Goal: Task Accomplishment & Management: Use online tool/utility

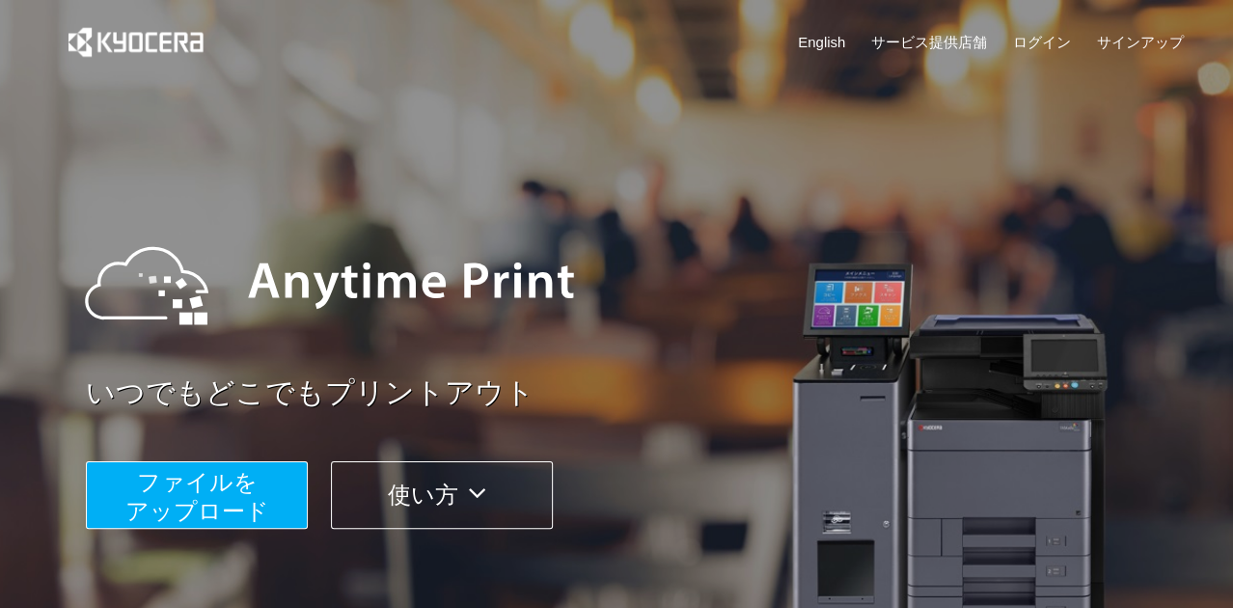
click at [373, 493] on button "使い方" at bounding box center [442, 495] width 222 height 68
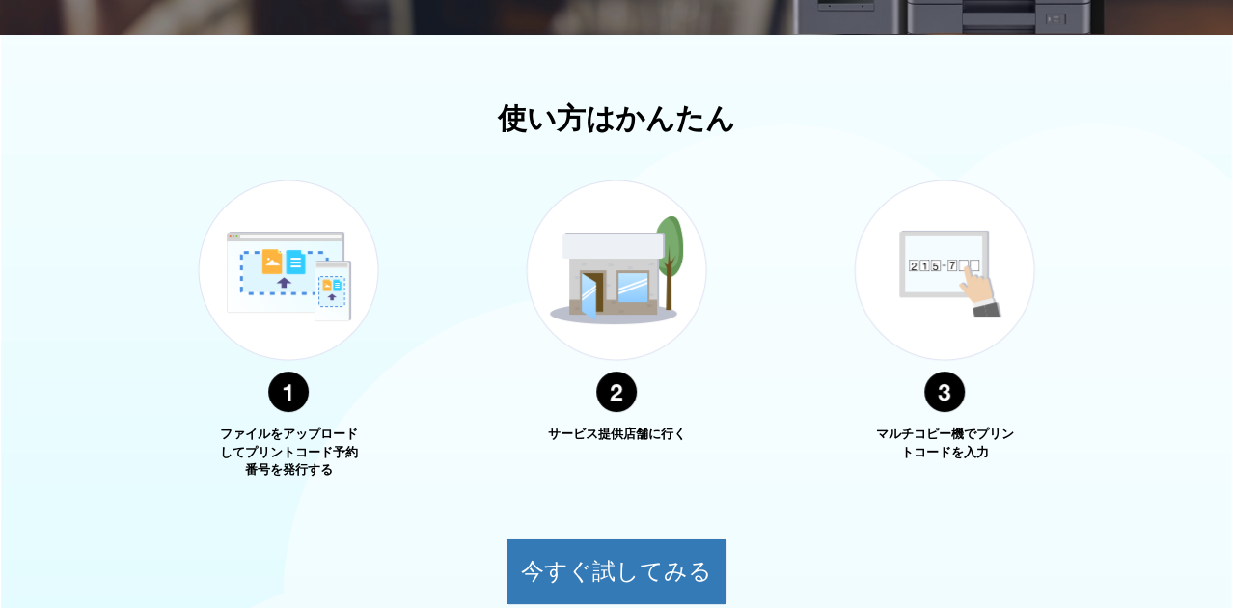
scroll to position [694, 0]
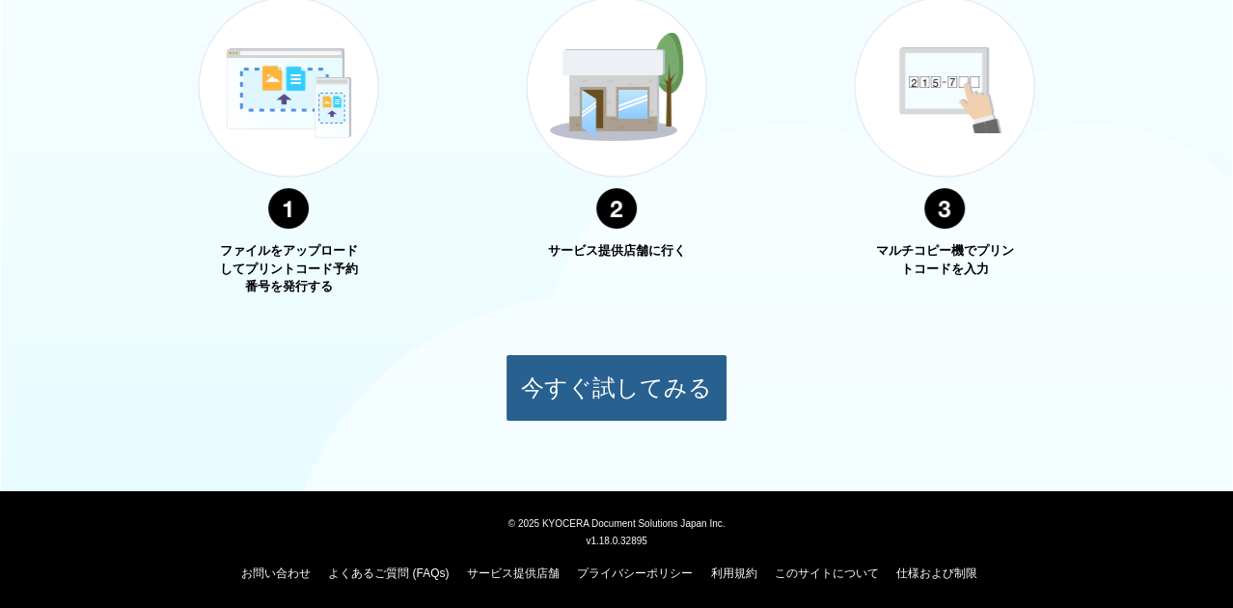
click at [603, 392] on button "今すぐ試してみる" at bounding box center [616, 388] width 222 height 68
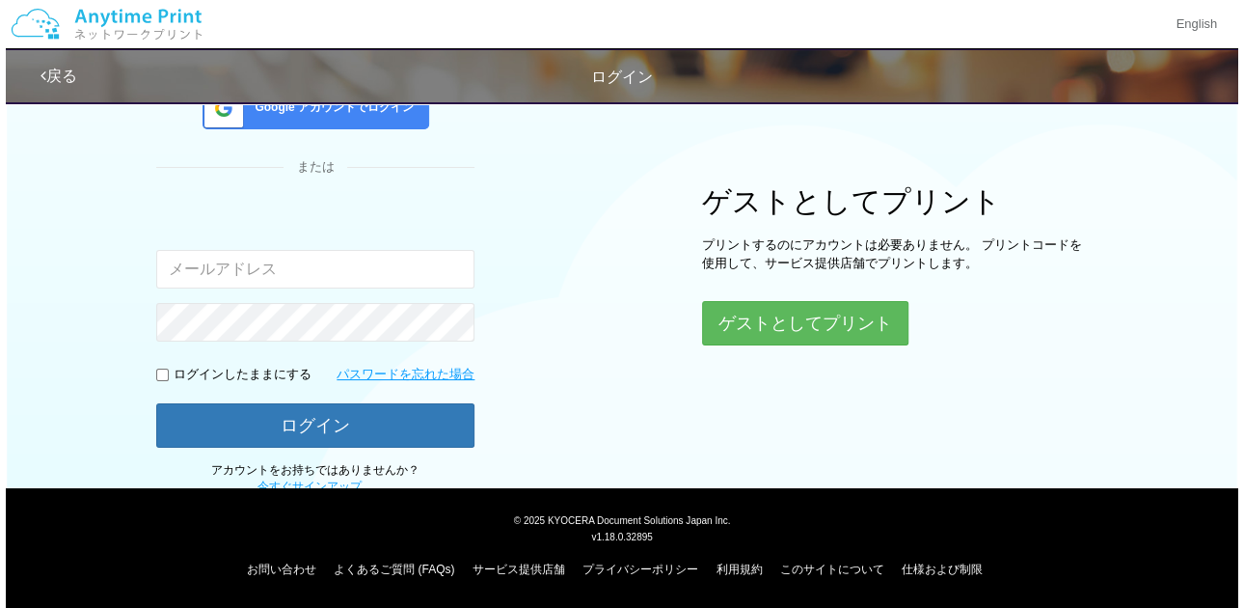
scroll to position [173, 0]
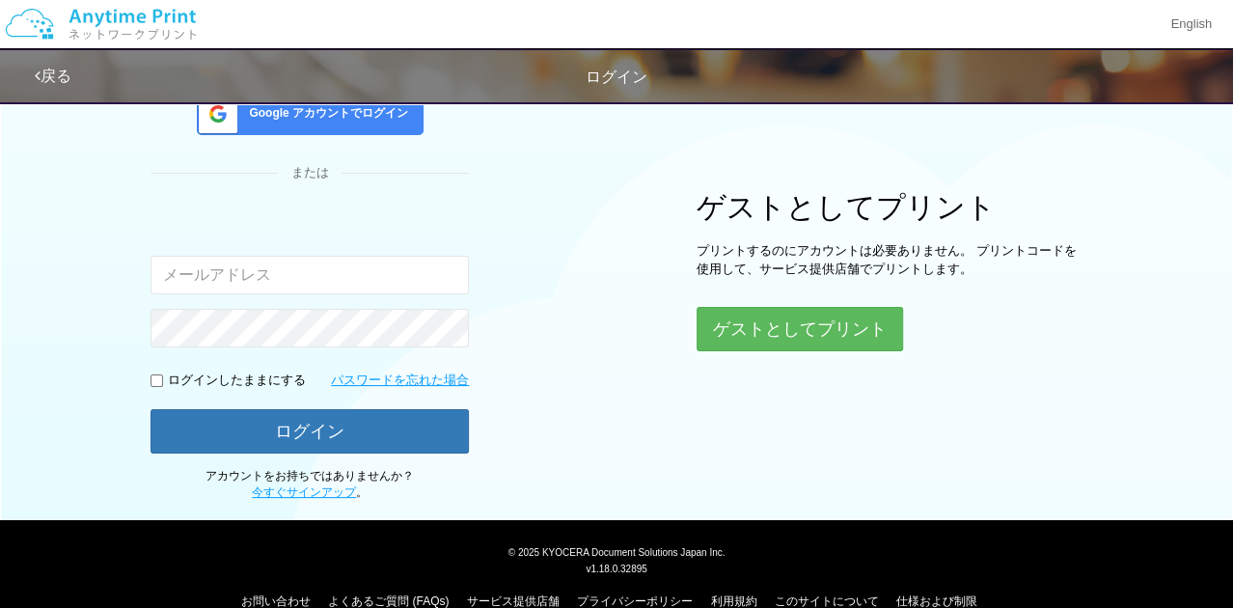
type input "[EMAIL_ADDRESS][DOMAIN_NAME]"
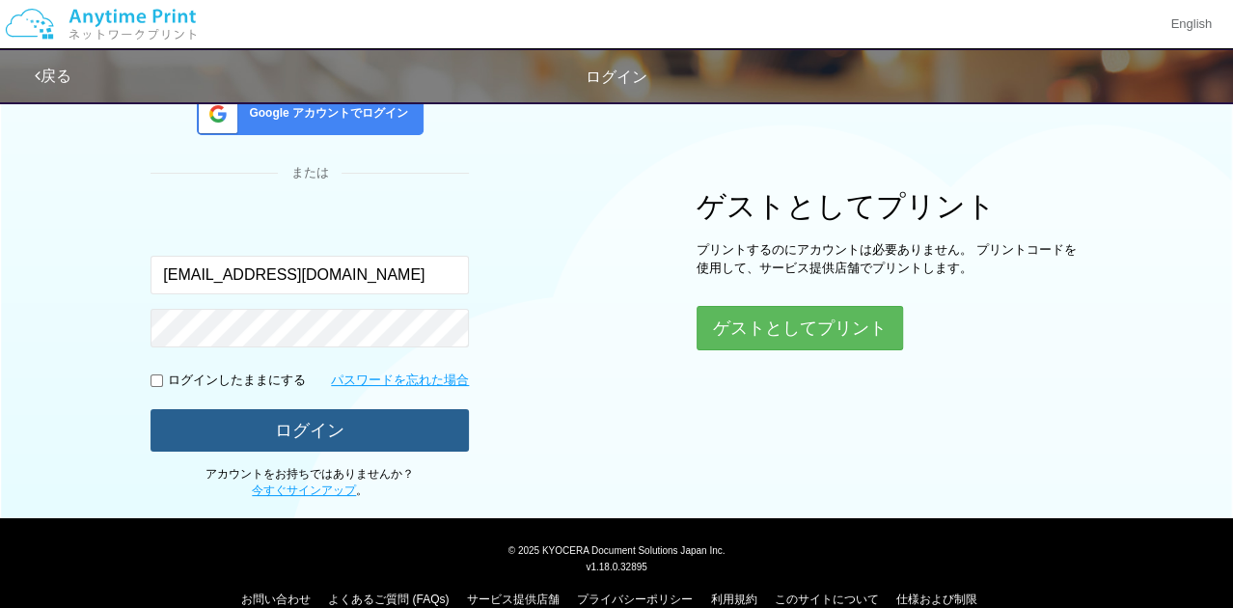
click at [373, 432] on button "ログイン" at bounding box center [309, 430] width 318 height 42
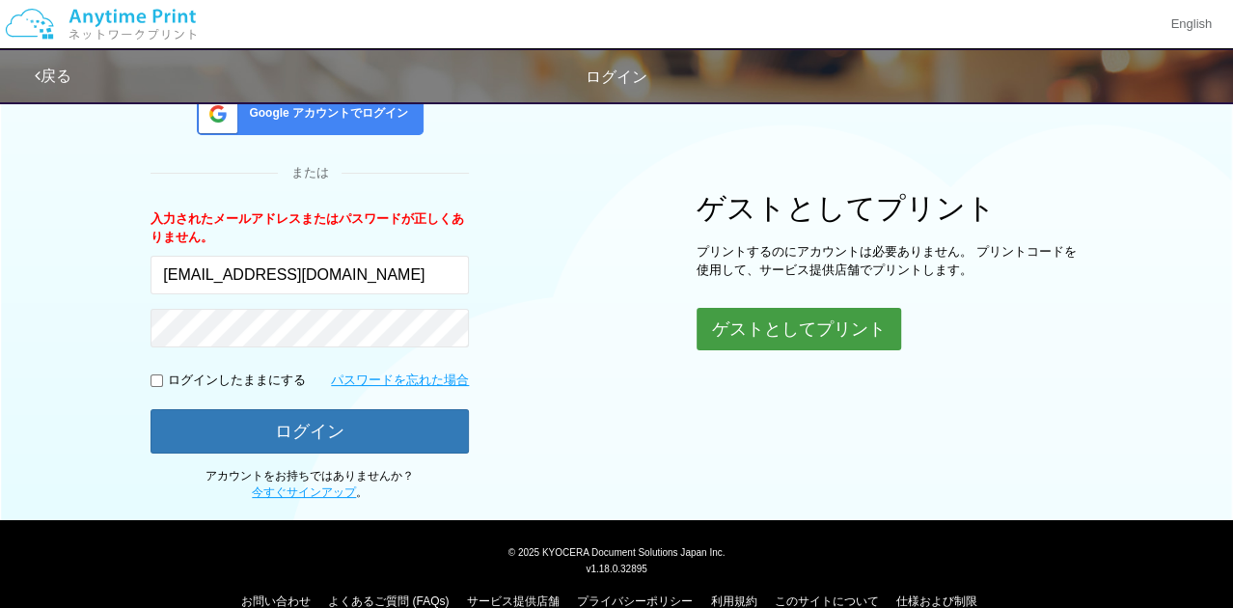
click at [787, 321] on button "ゲストとしてプリント" at bounding box center [798, 329] width 204 height 42
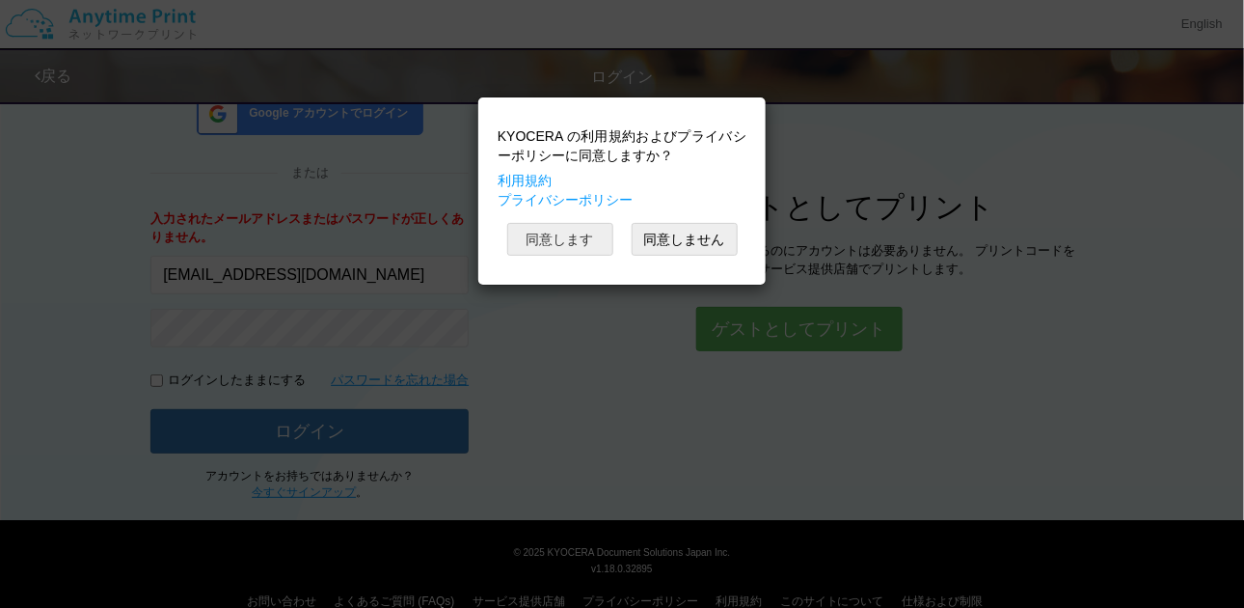
click at [581, 239] on button "同意します" at bounding box center [560, 239] width 106 height 33
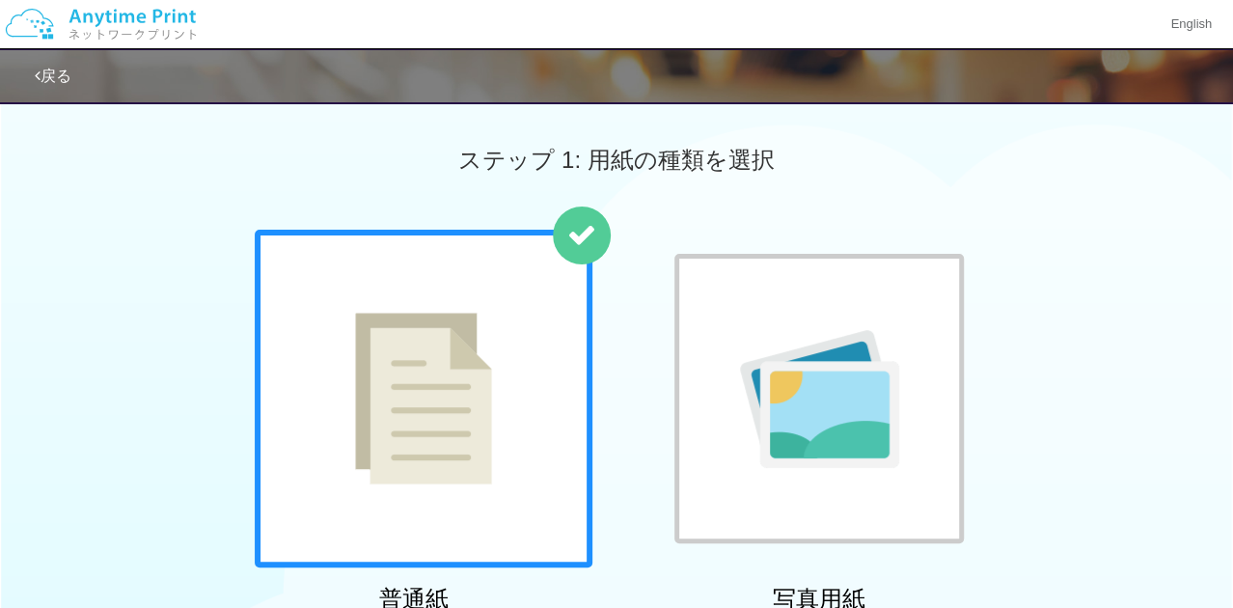
click at [520, 279] on div at bounding box center [424, 399] width 338 height 338
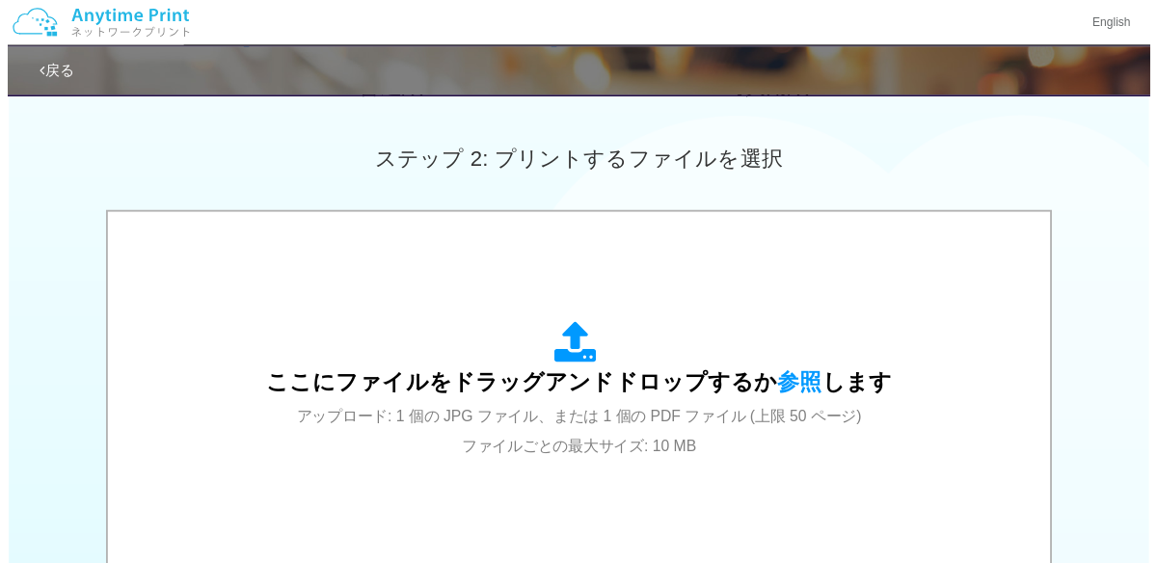
scroll to position [651, 0]
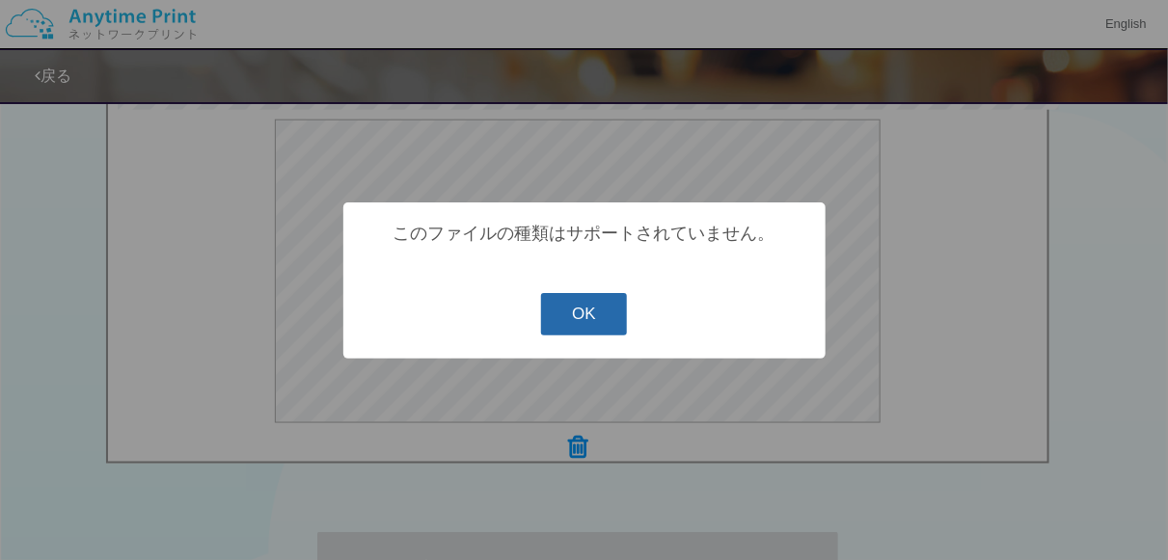
click at [609, 307] on button "OK" at bounding box center [584, 314] width 86 height 42
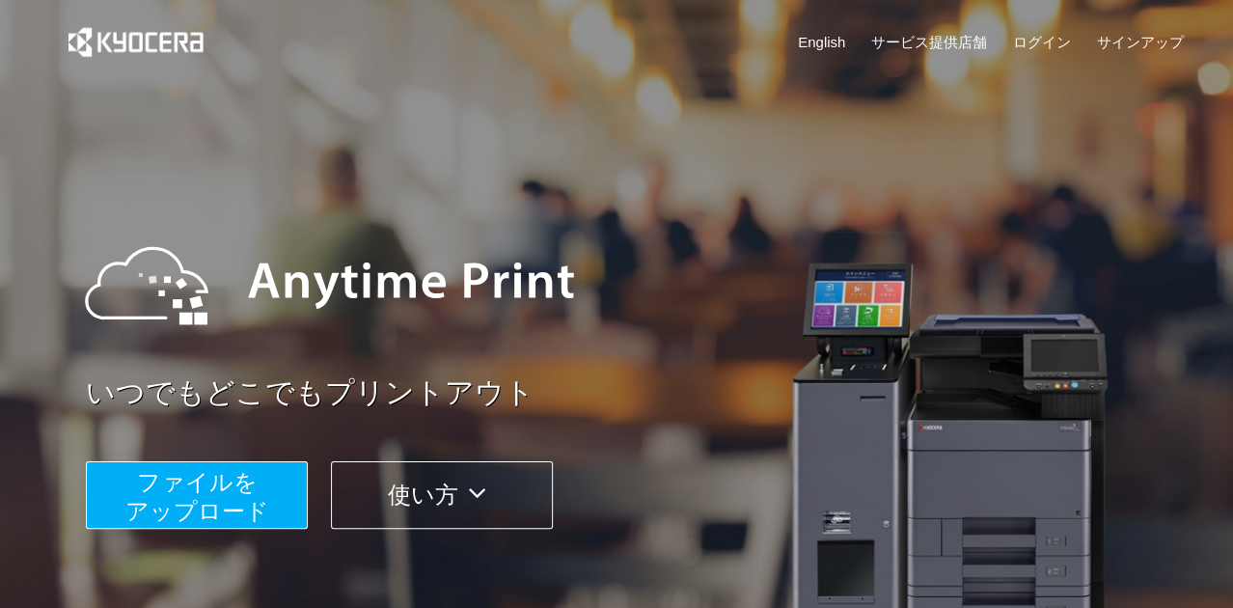
click at [208, 485] on span "ファイルを ​​アップロード" at bounding box center [197, 496] width 144 height 55
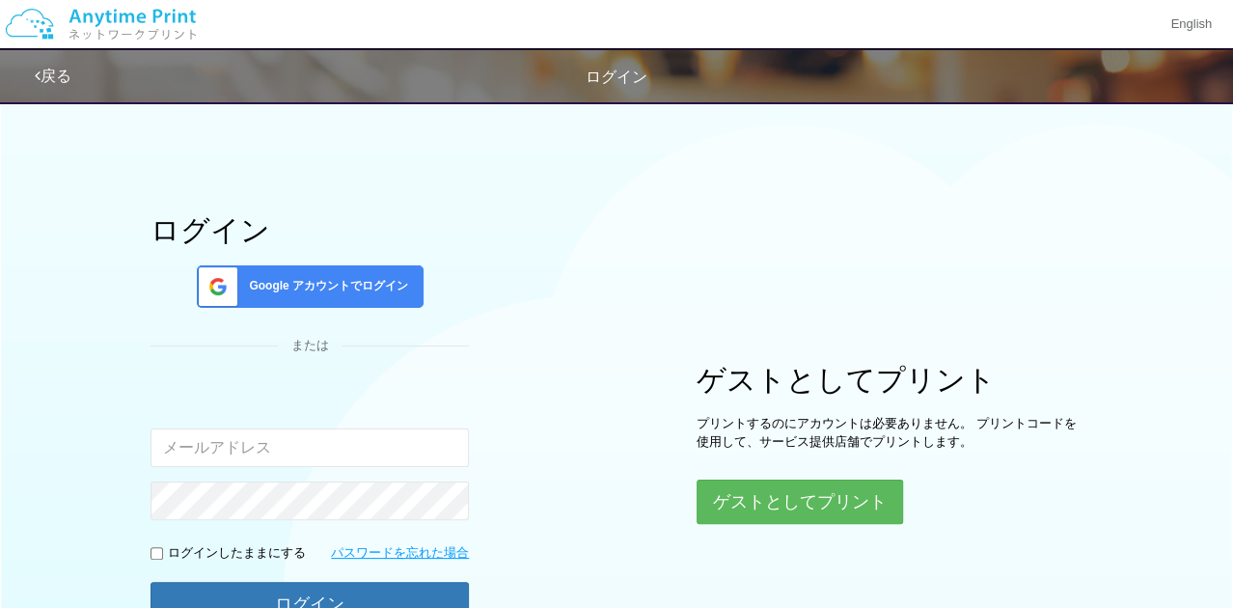
type input "[EMAIL_ADDRESS][DOMAIN_NAME]"
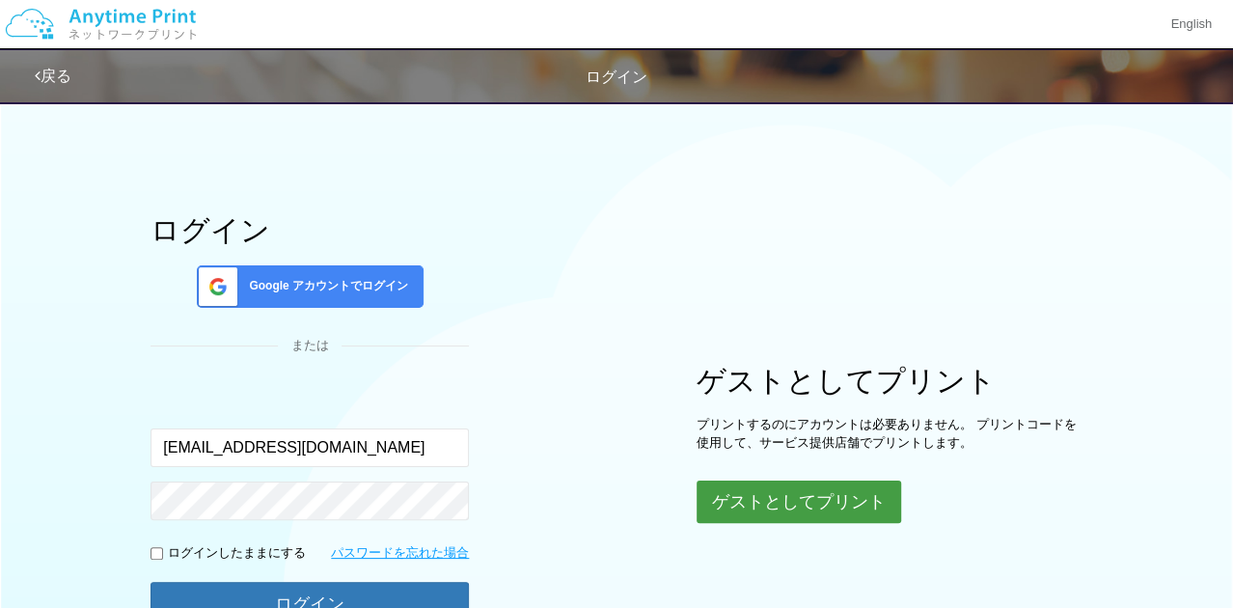
click at [803, 491] on button "ゲストとしてプリント" at bounding box center [798, 501] width 204 height 42
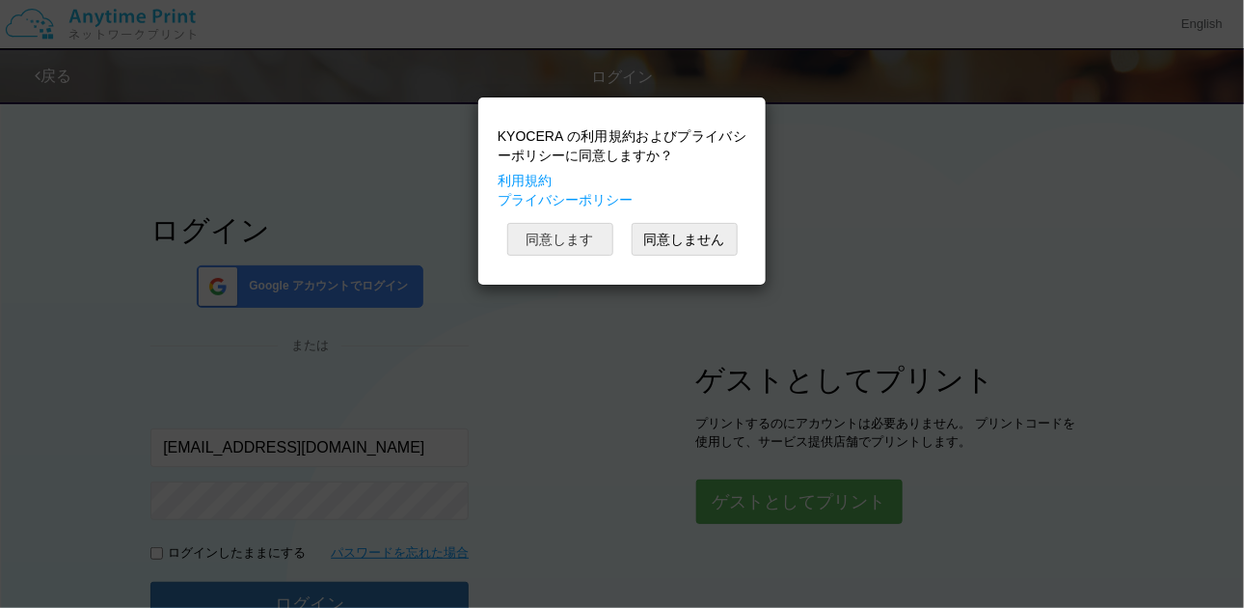
click at [605, 223] on button "同意します" at bounding box center [560, 239] width 106 height 33
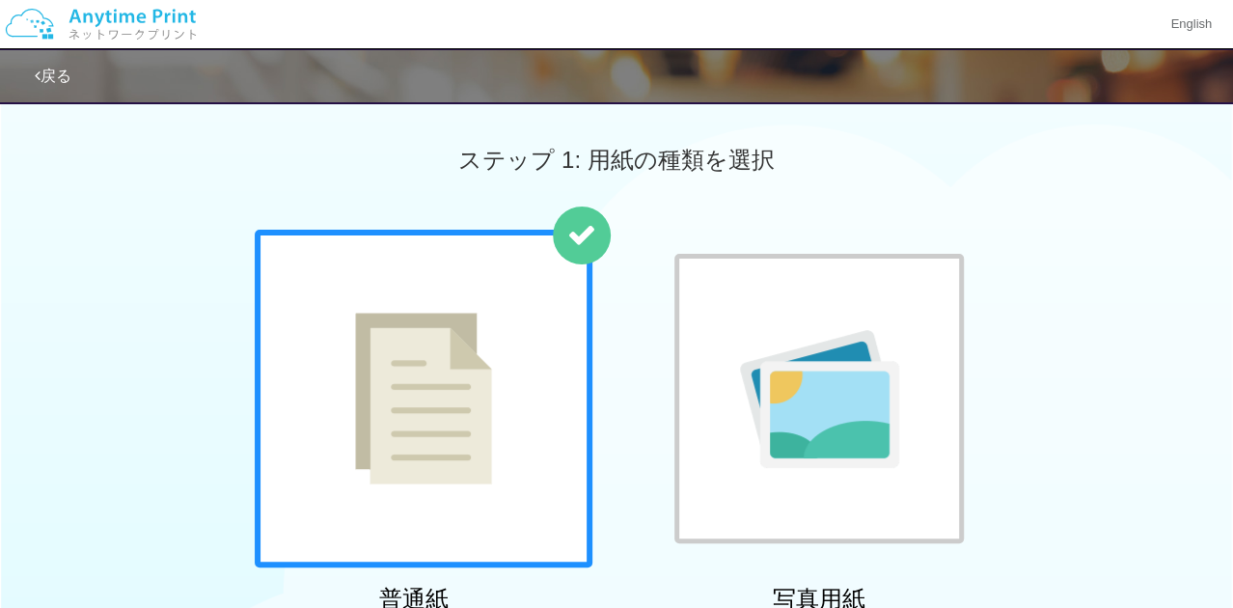
click at [382, 296] on div at bounding box center [424, 399] width 338 height 338
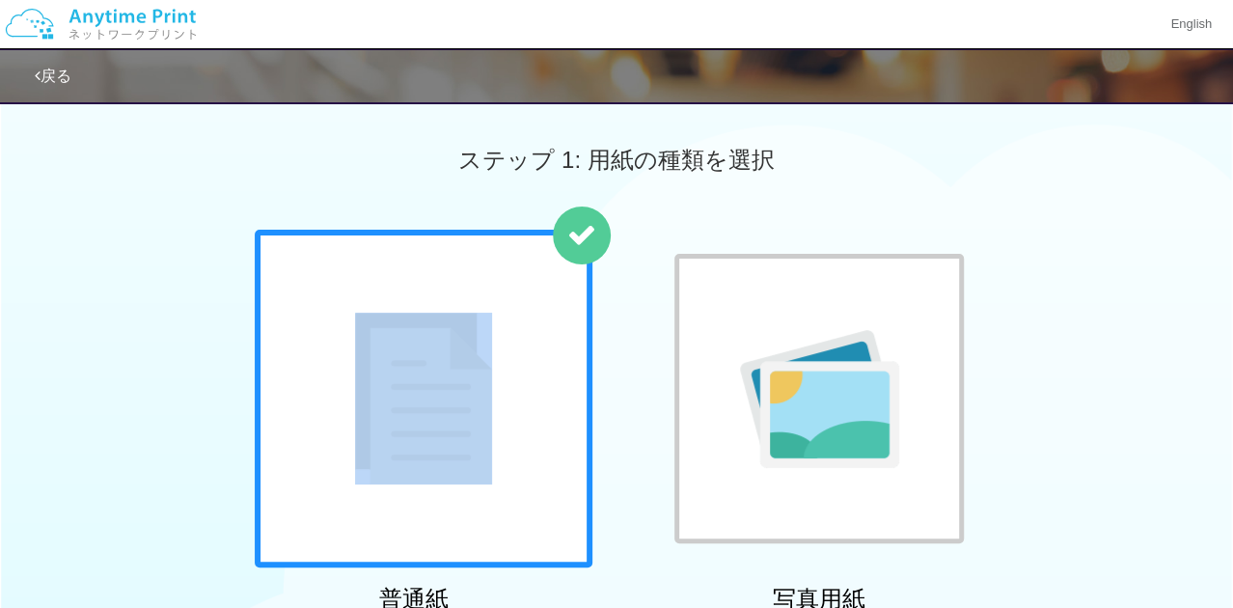
click at [382, 296] on div at bounding box center [424, 399] width 338 height 338
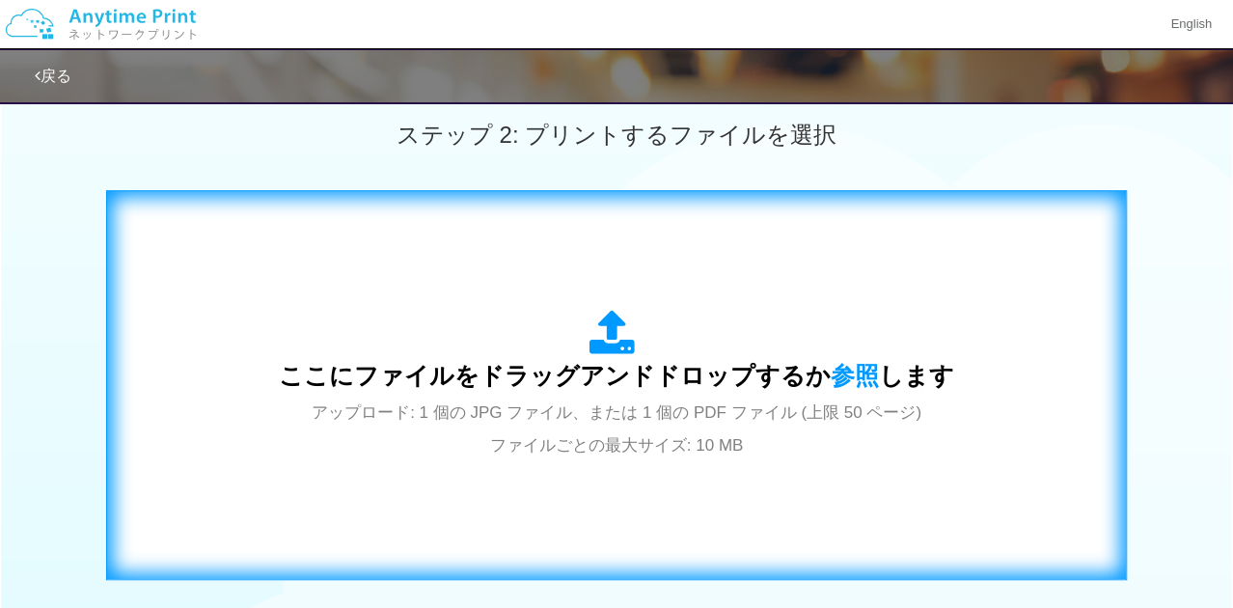
scroll to position [570, 0]
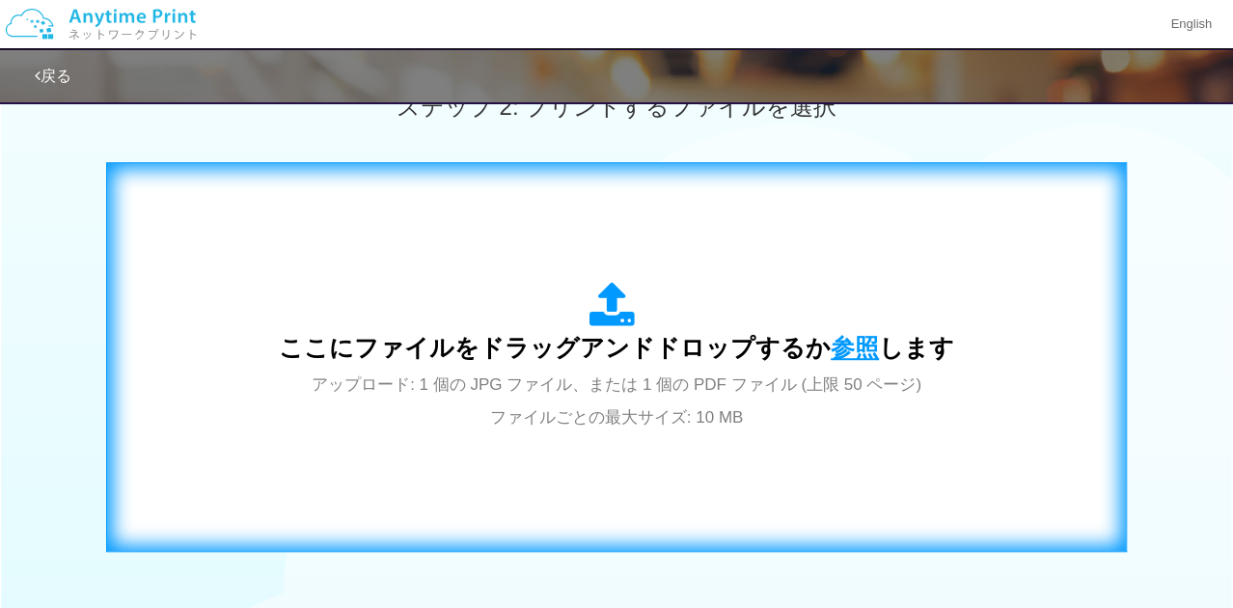
click at [838, 350] on span "参照" at bounding box center [854, 347] width 48 height 27
click at [850, 327] on div "ここにファイルをドラッグアンドドロップするか 参照 します アップロード: 1 個の JPG ファイル、または 1 個の PDF ファイル (上限 50 ペー…" at bounding box center [616, 357] width 675 height 150
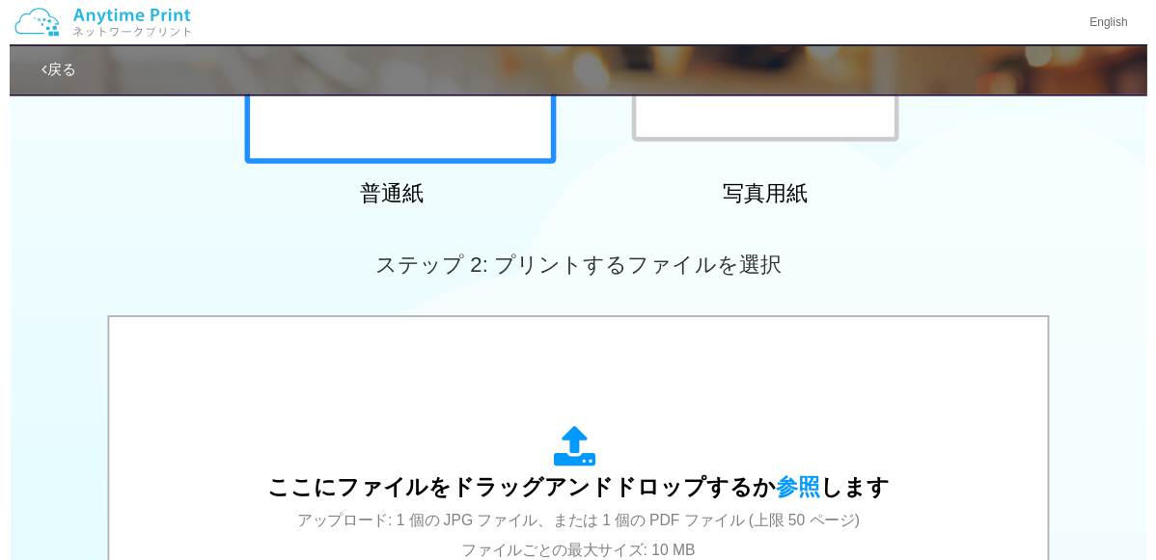
scroll to position [488, 0]
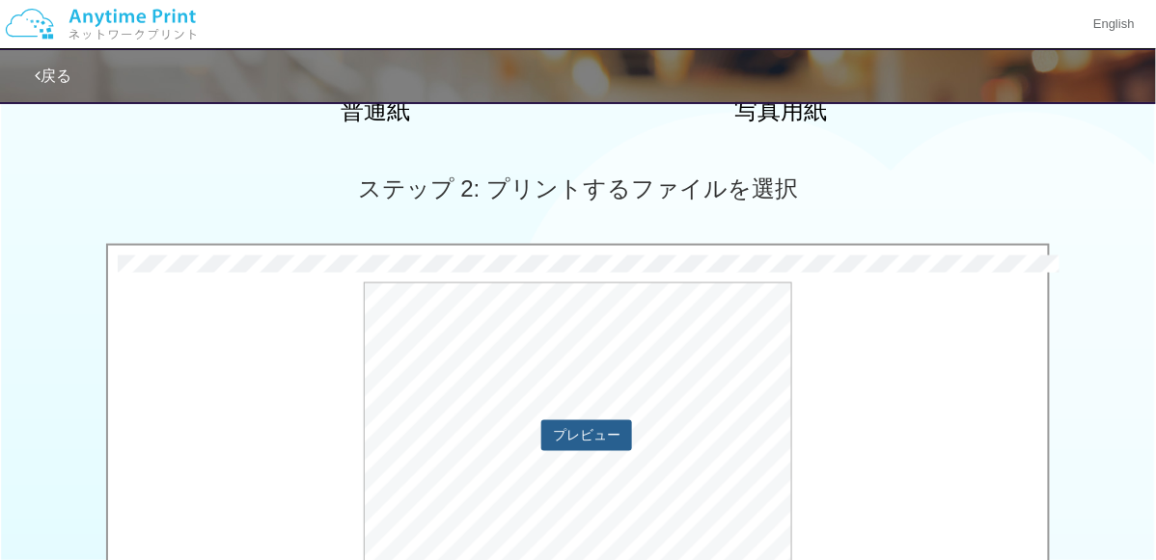
click at [583, 438] on button "プレビュー" at bounding box center [586, 436] width 91 height 31
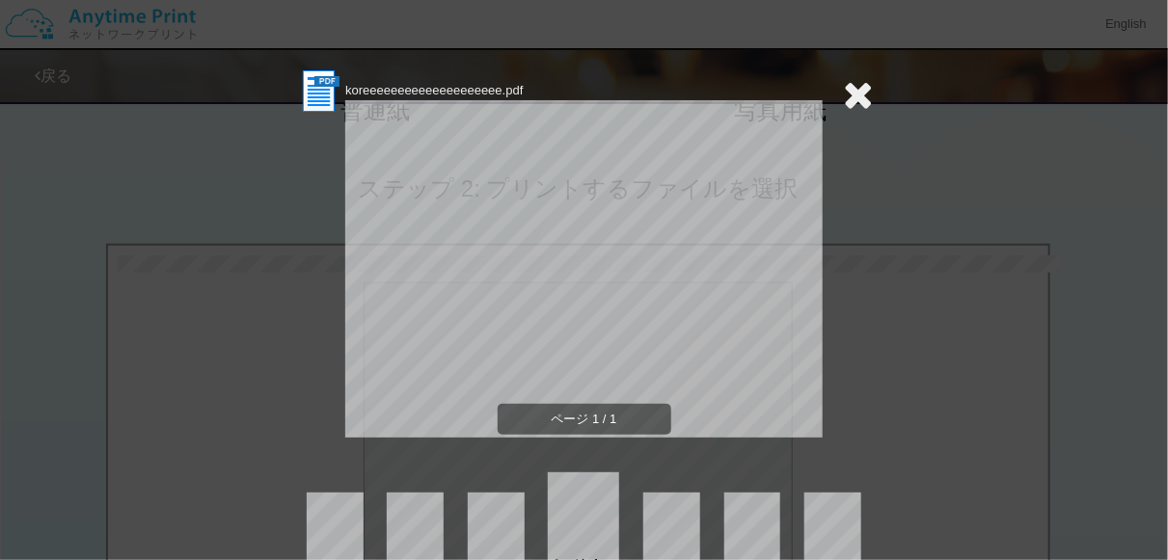
click at [851, 94] on icon at bounding box center [859, 94] width 30 height 39
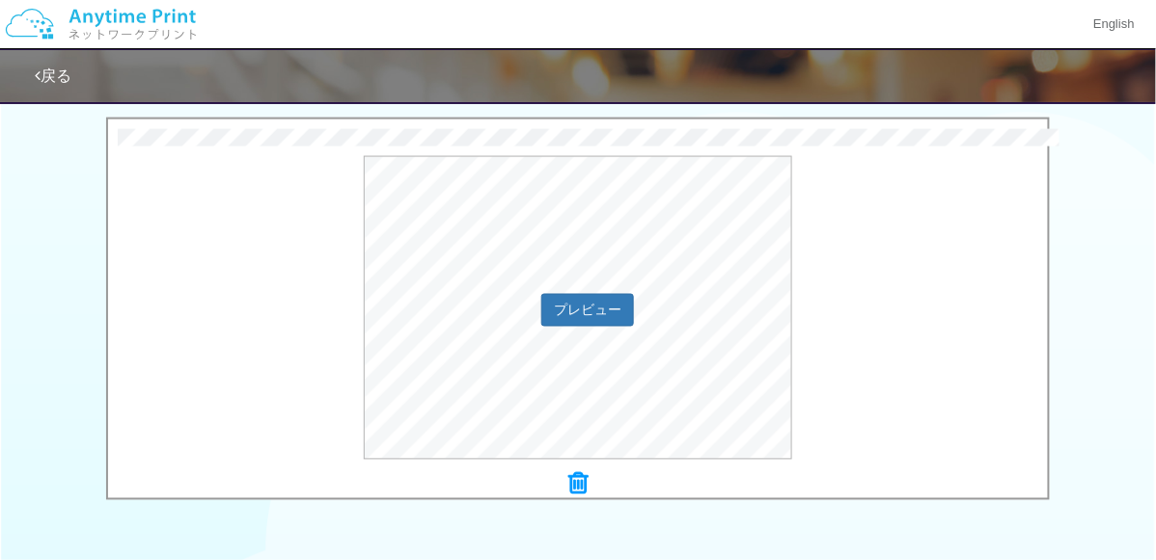
scroll to position [814, 0]
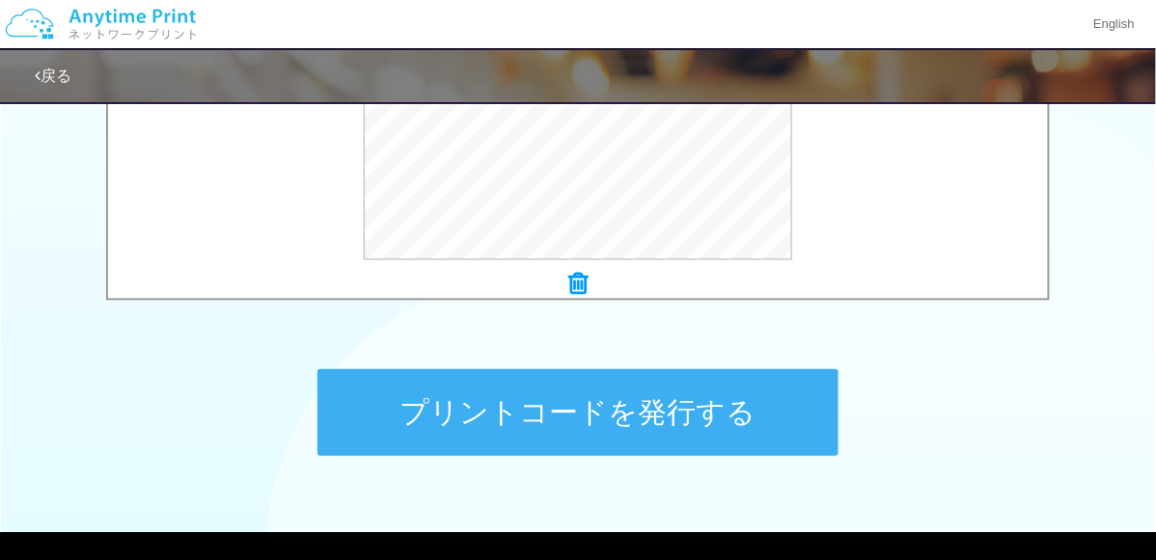
click at [652, 411] on button "プリントコードを発行する" at bounding box center [577, 412] width 521 height 87
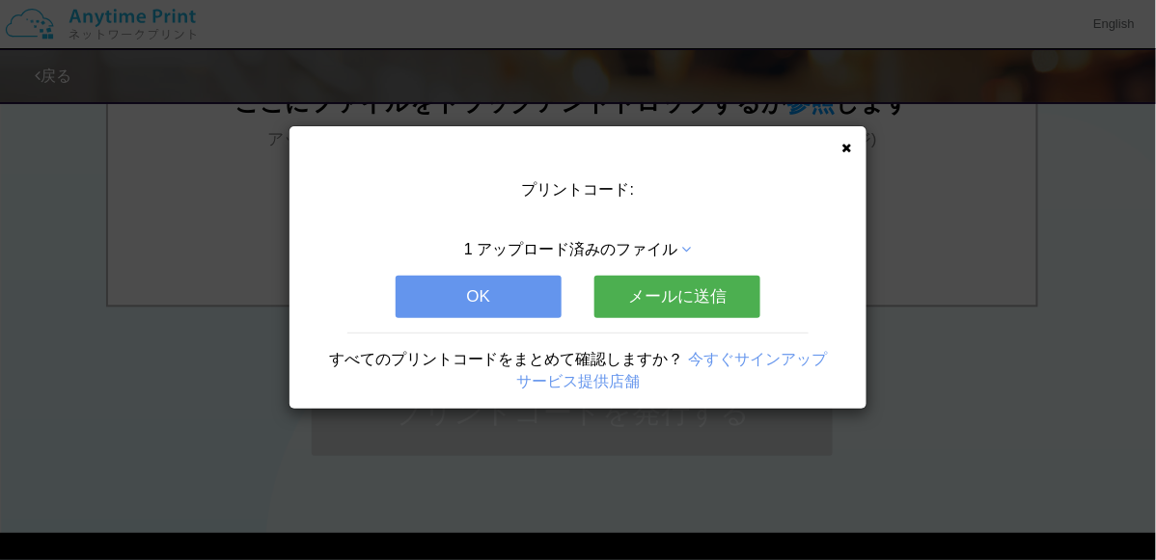
scroll to position [0, 0]
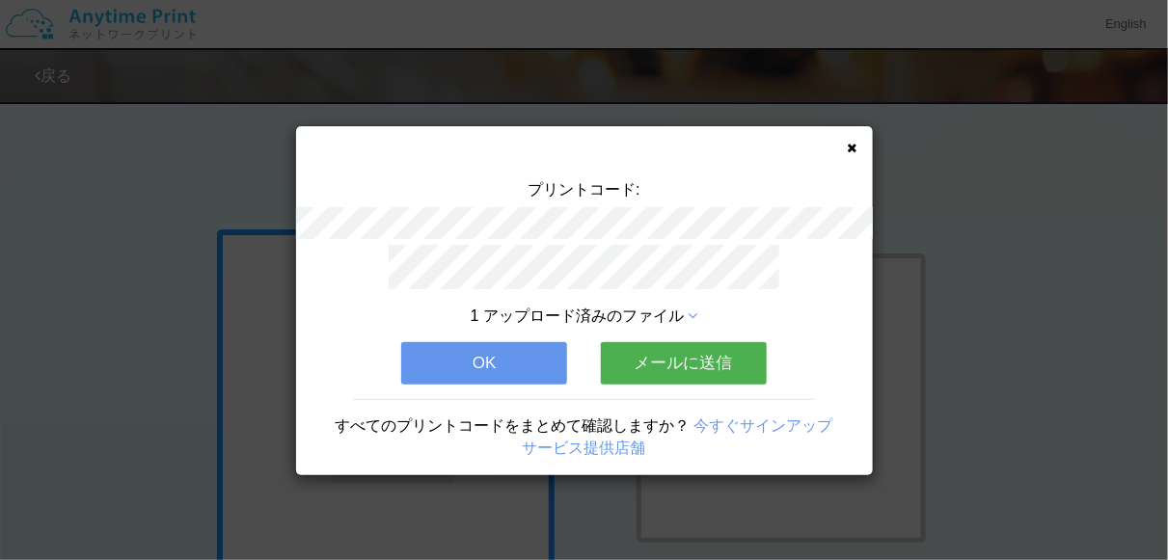
click at [544, 348] on button "OK" at bounding box center [484, 363] width 166 height 42
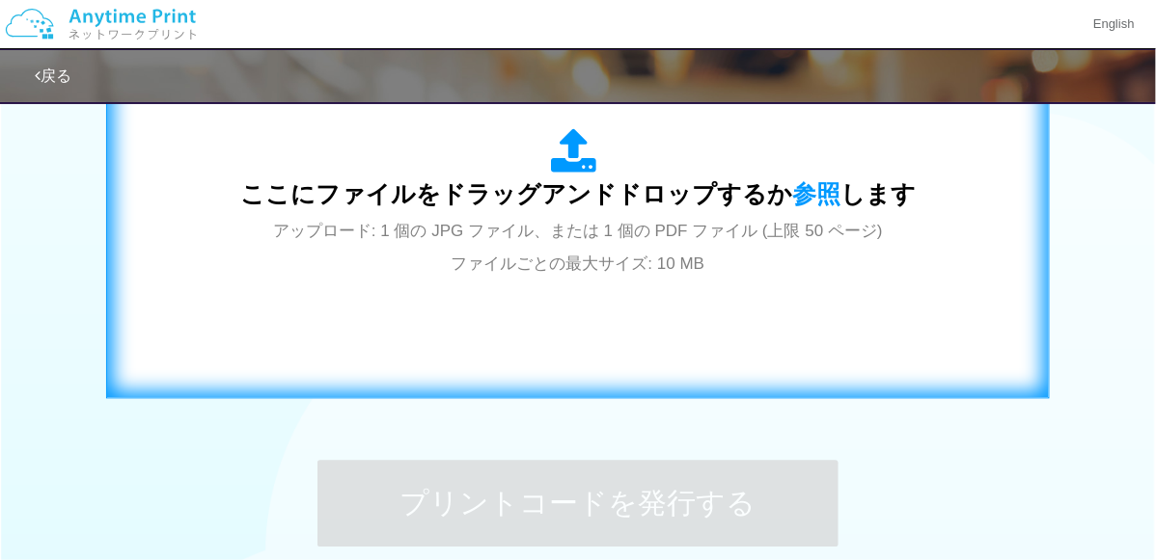
scroll to position [570, 0]
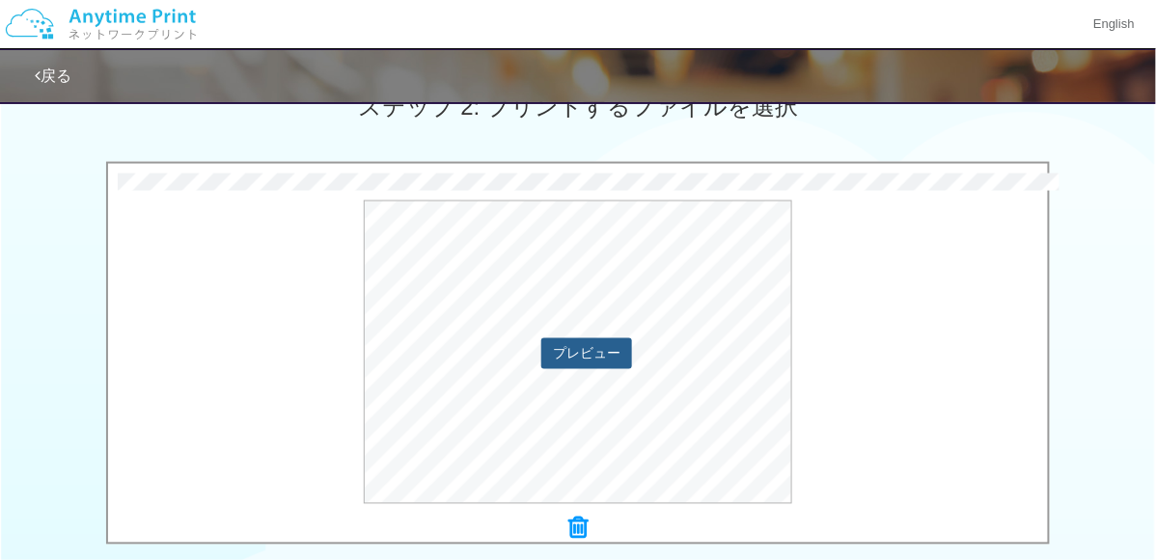
click at [592, 363] on button "プレビュー" at bounding box center [586, 354] width 91 height 31
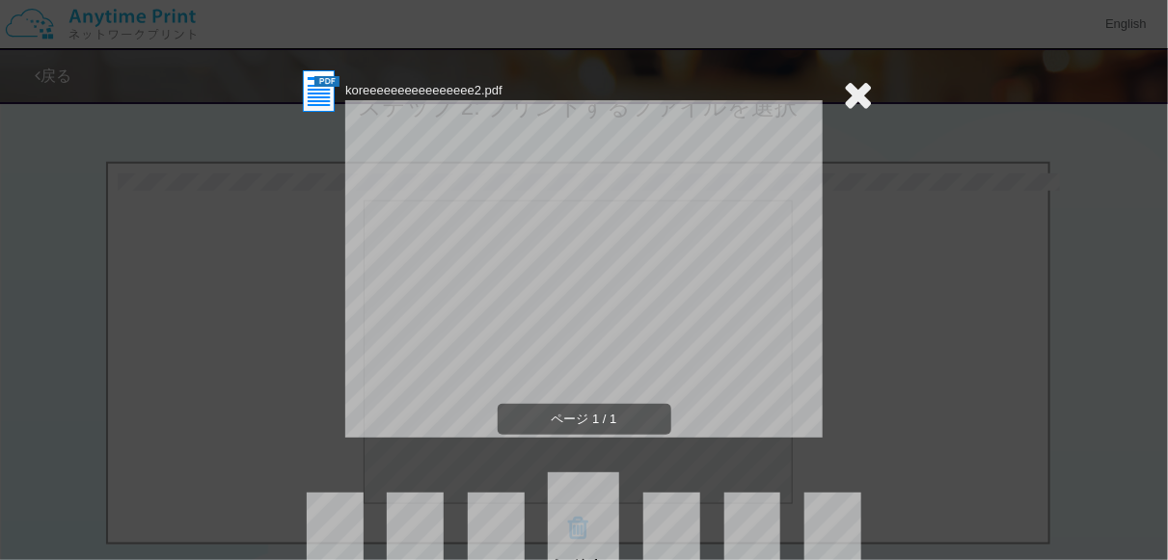
click at [845, 94] on icon at bounding box center [859, 94] width 30 height 39
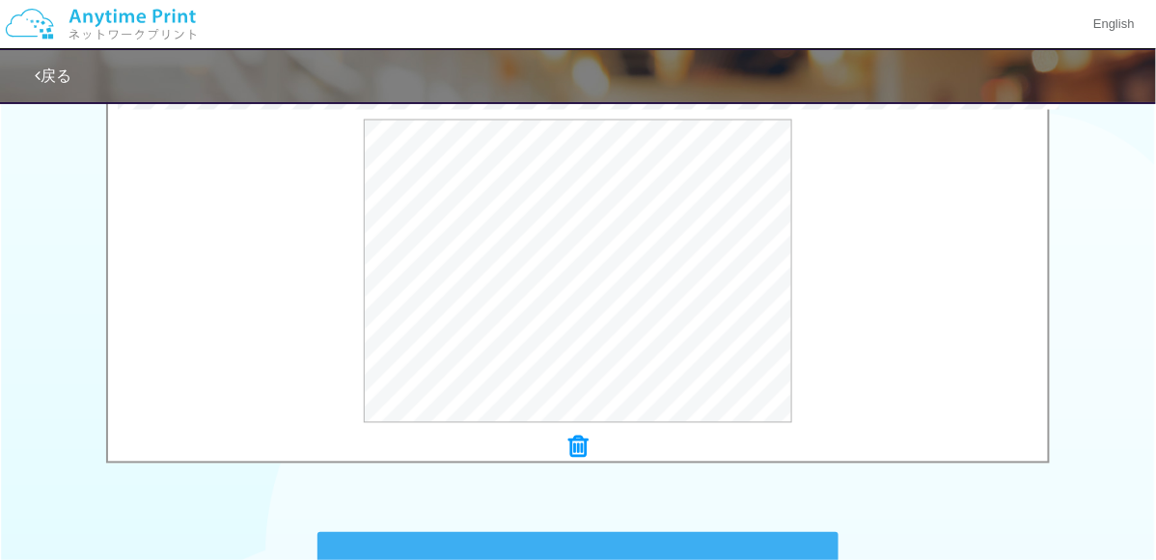
scroll to position [896, 0]
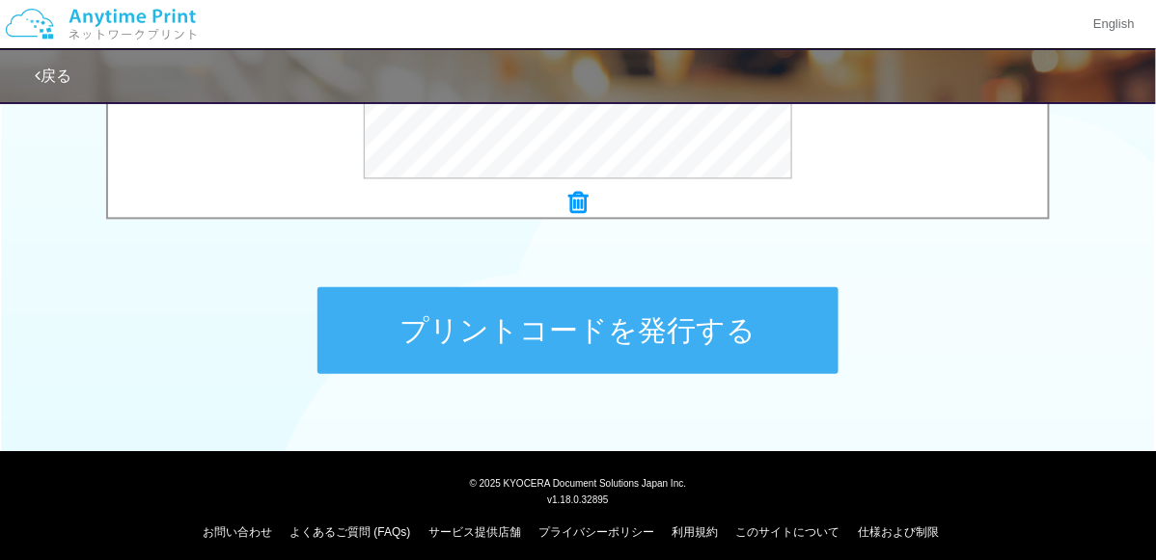
click at [669, 314] on button "プリントコードを発行する" at bounding box center [577, 330] width 521 height 87
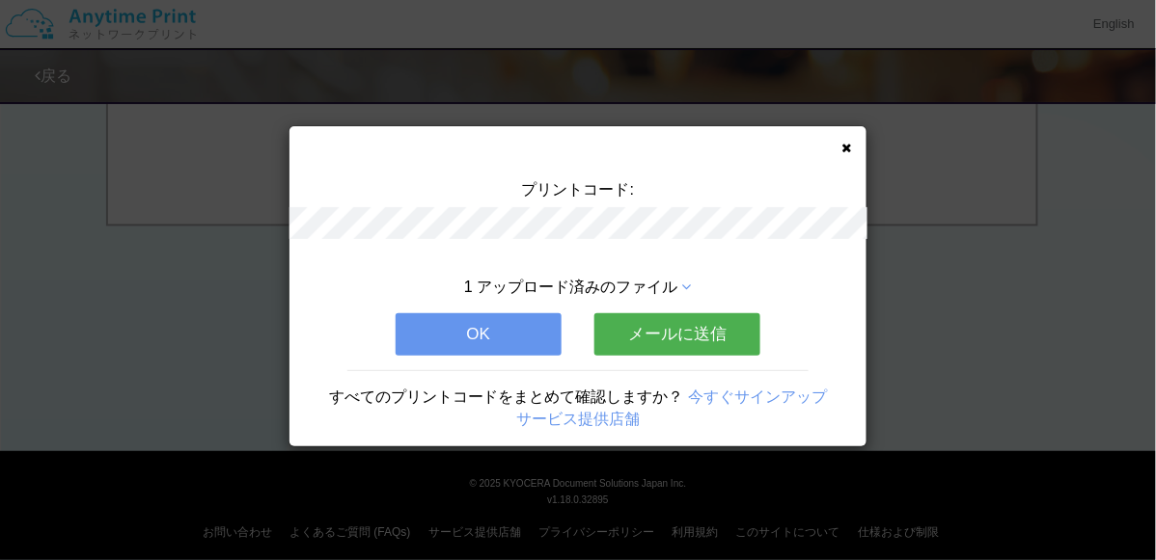
scroll to position [0, 0]
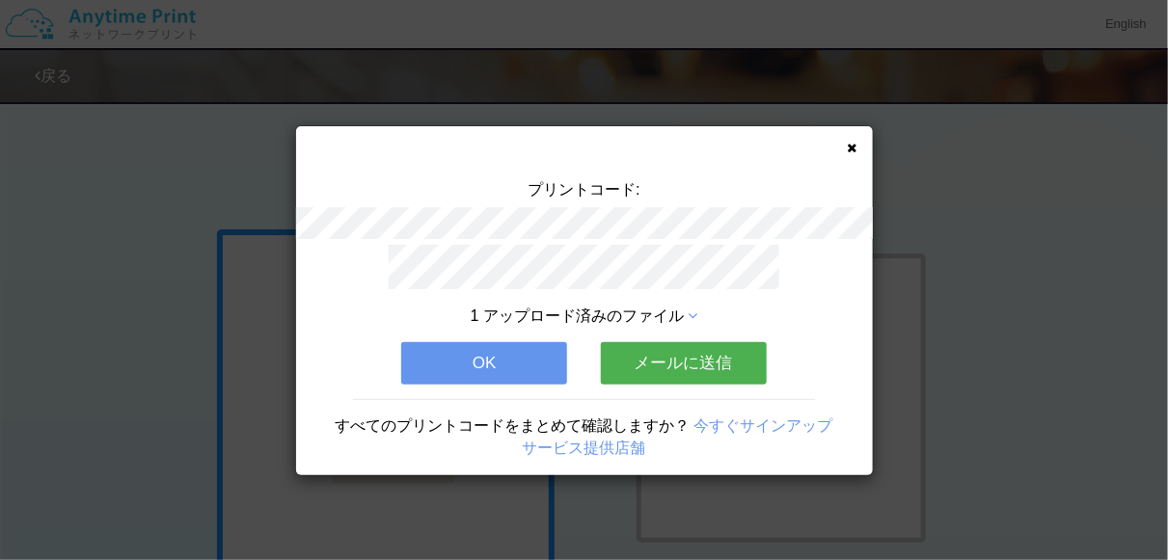
click at [514, 355] on button "OK" at bounding box center [484, 363] width 166 height 42
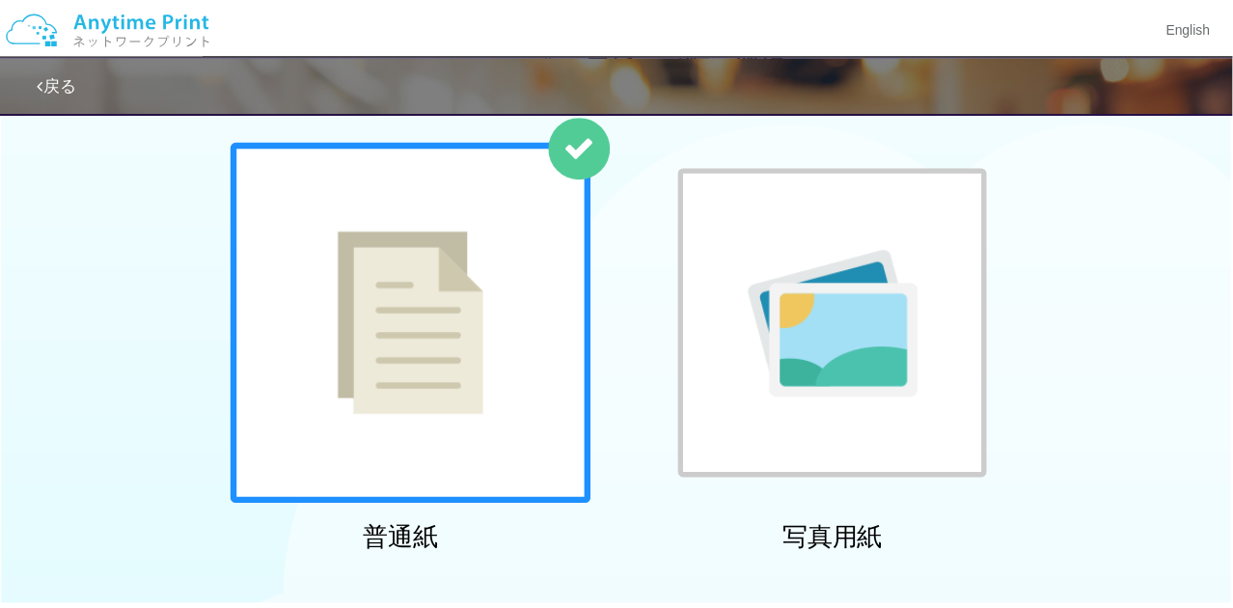
scroll to position [325, 0]
